Goal: Task Accomplishment & Management: Use online tool/utility

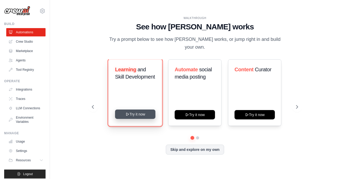
click at [130, 115] on button "Try it now" at bounding box center [135, 114] width 40 height 9
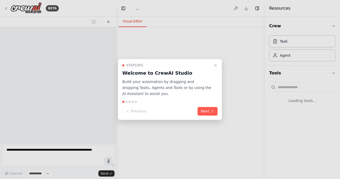
select select "****"
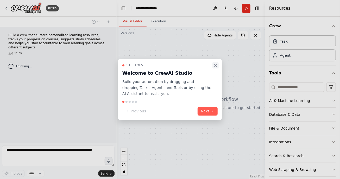
click at [214, 67] on icon "Close walkthrough" at bounding box center [215, 65] width 4 height 4
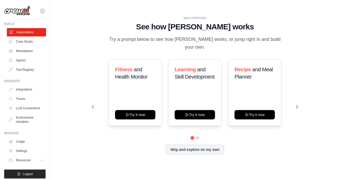
click at [29, 29] on link "Automations" at bounding box center [26, 32] width 39 height 8
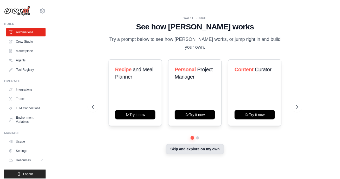
click at [194, 148] on button "Skip and explore on my own" at bounding box center [195, 149] width 58 height 10
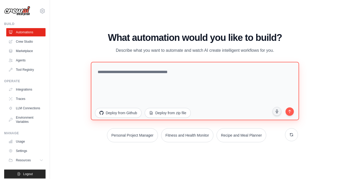
click at [182, 75] on textarea at bounding box center [195, 91] width 208 height 58
paste textarea "**********"
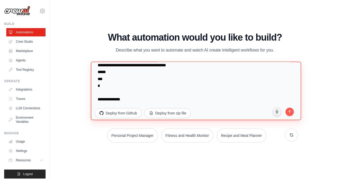
scroll to position [2252, 0]
click at [211, 94] on textarea at bounding box center [196, 91] width 210 height 59
type textarea "**********"
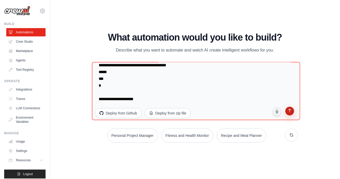
click at [289, 110] on icon "submit" at bounding box center [289, 111] width 3 height 4
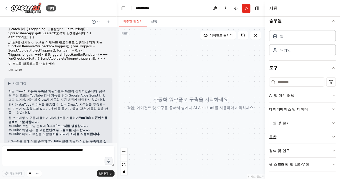
scroll to position [5, 0]
click at [332, 94] on div "승무원 일 대리인 도구 AI 및 머신 러닝 데이터베이스 및 데이터 파일 및 문서 통합 검색 및 연구 웹 스크래핑 및 브라우징" at bounding box center [302, 98] width 75 height 162
click at [331, 94] on icon "button" at bounding box center [333, 95] width 4 height 4
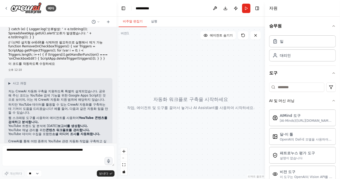
scroll to position [84, 0]
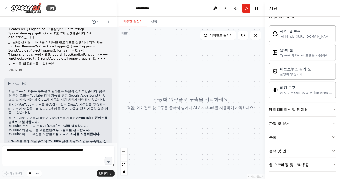
click at [322, 108] on button "데이터베이스 및 데이터" at bounding box center [302, 110] width 67 height 14
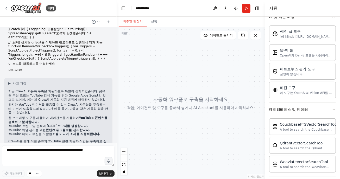
scroll to position [144, 0]
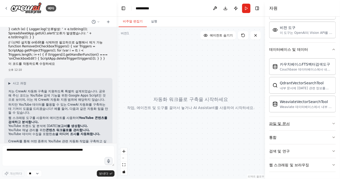
click at [329, 119] on button "파일 및 문서" at bounding box center [302, 124] width 67 height 14
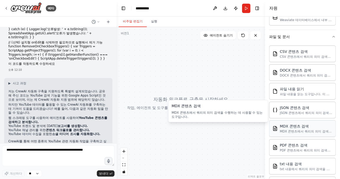
scroll to position [297, 0]
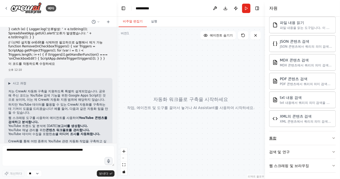
click at [307, 135] on button "통합" at bounding box center [302, 138] width 67 height 14
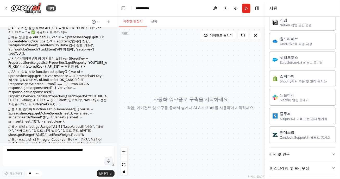
scroll to position [0, 0]
